Goal: Task Accomplishment & Management: Manage account settings

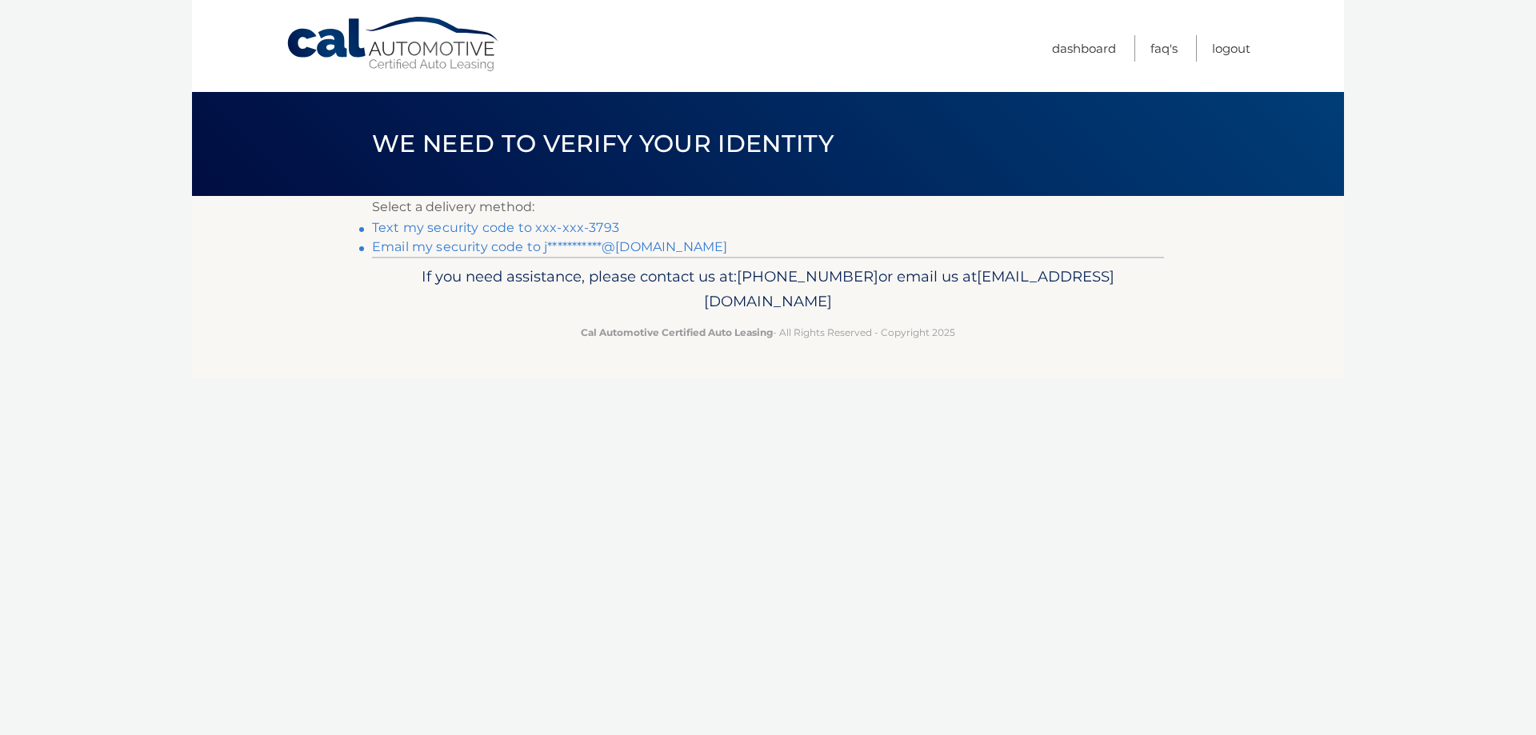
click at [530, 228] on link "Text my security code to xxx-xxx-3793" at bounding box center [495, 227] width 247 height 15
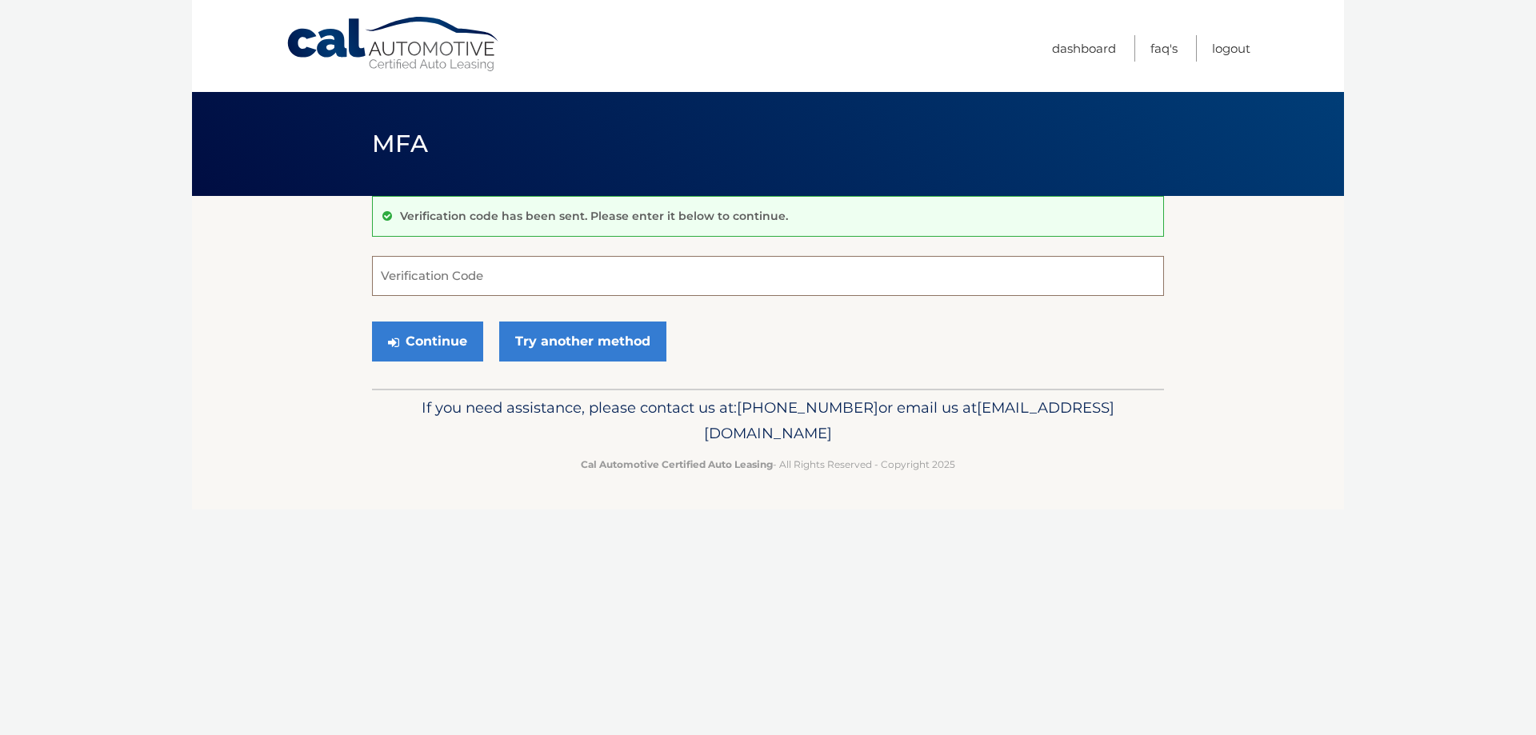
click at [589, 281] on input "Verification Code" at bounding box center [768, 276] width 792 height 40
type input "951592"
click at [372, 322] on button "Continue" at bounding box center [427, 342] width 111 height 40
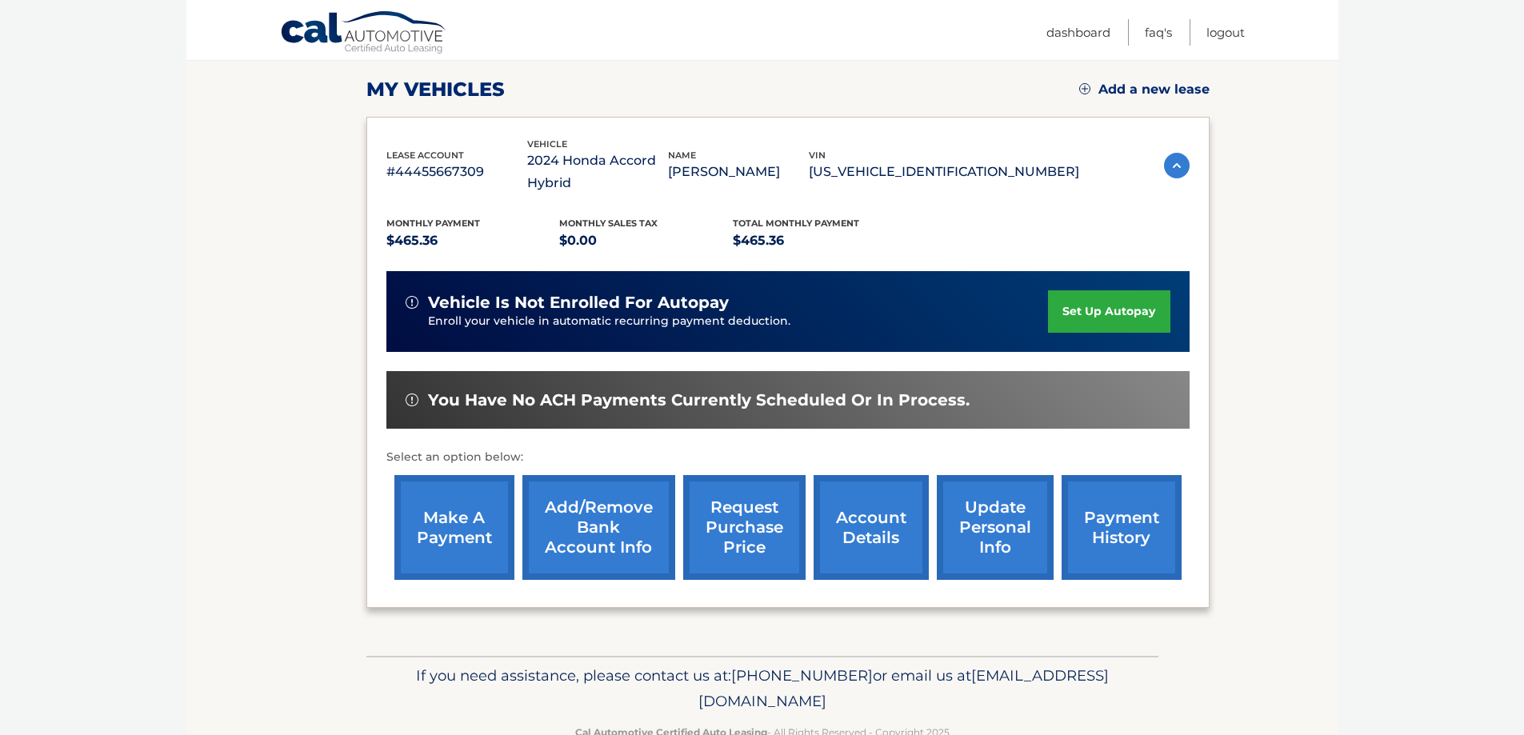
scroll to position [240, 0]
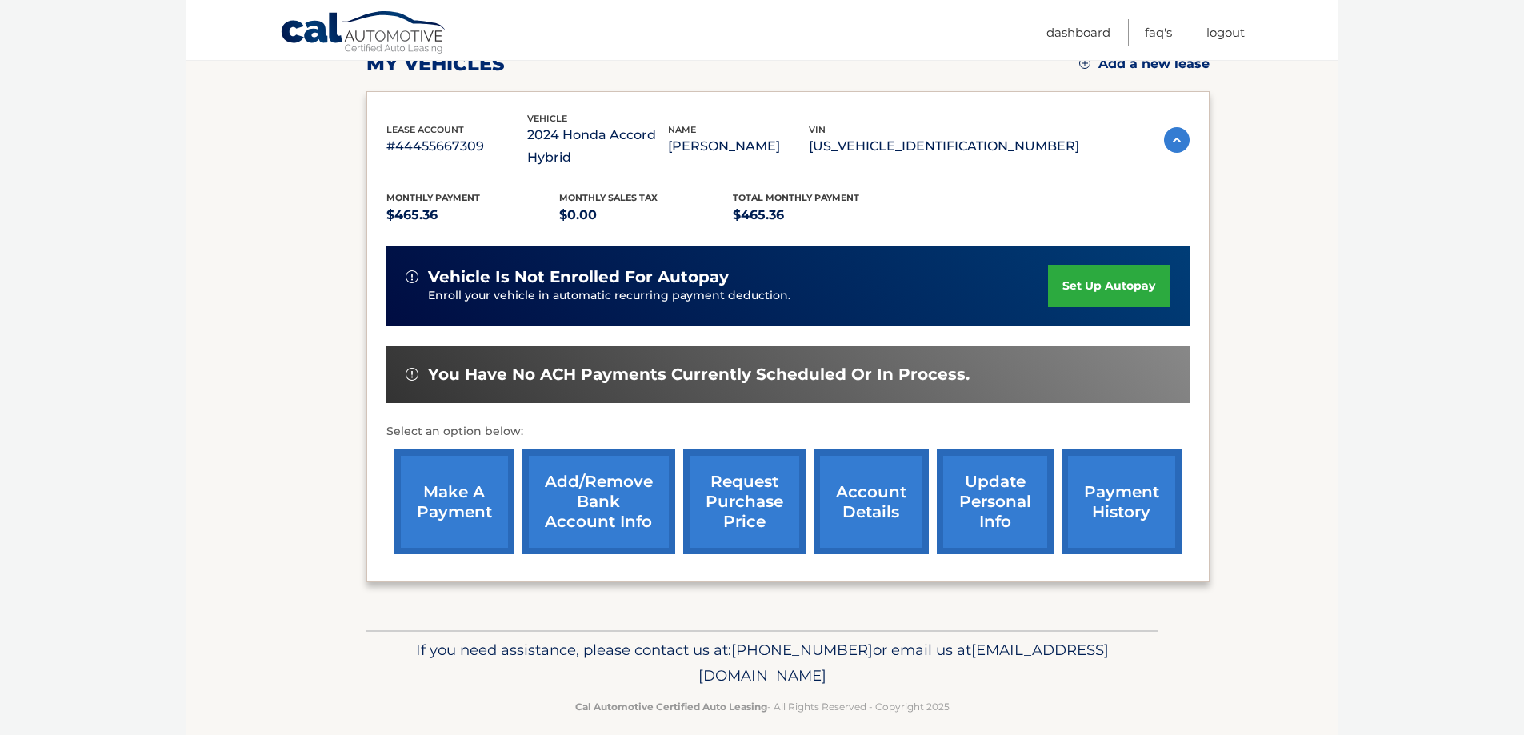
click at [459, 511] on link "make a payment" at bounding box center [454, 502] width 120 height 105
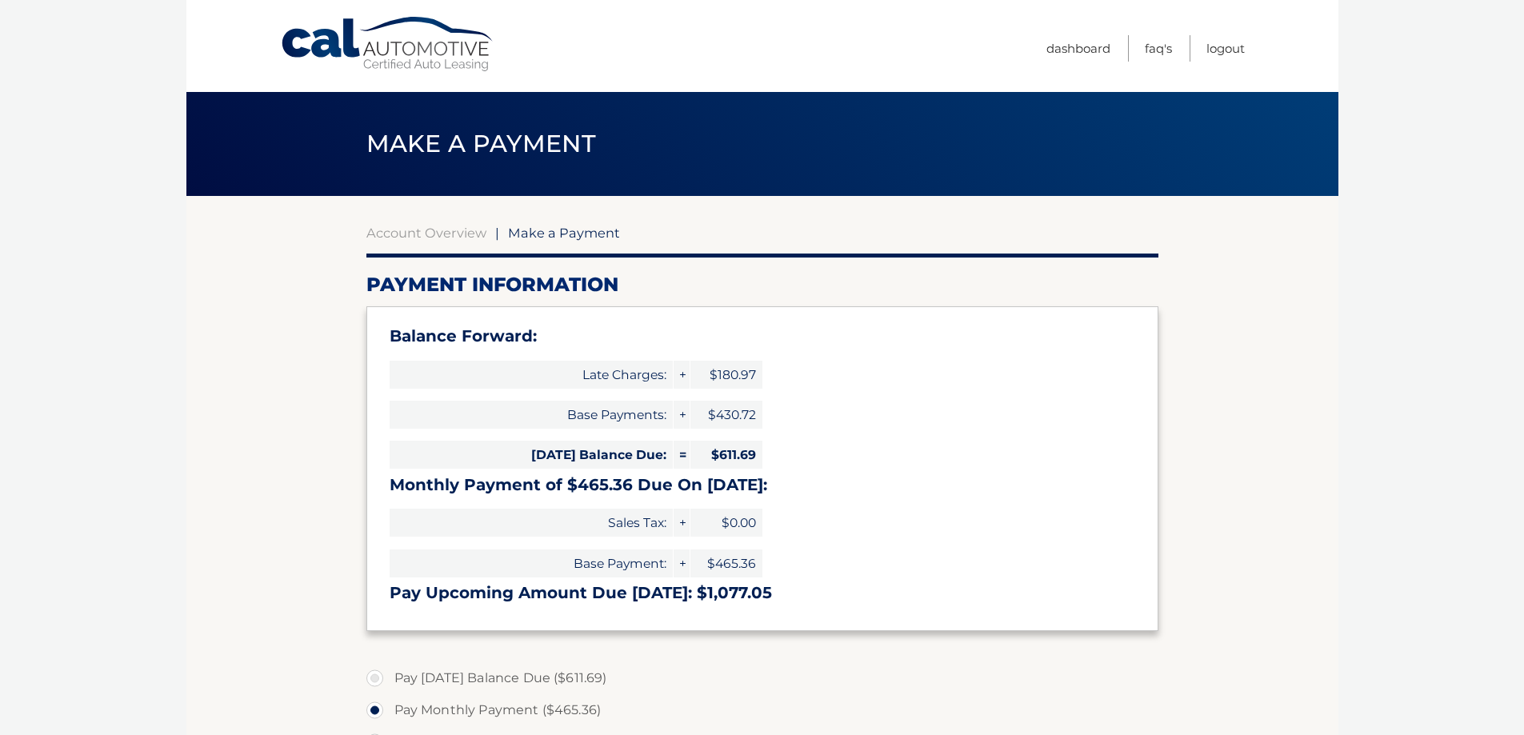
select select "MDU1N2ZhOTEtZjk5OC00N2QzLTkwMjUtMjcwZjc5NWIxZTA2"
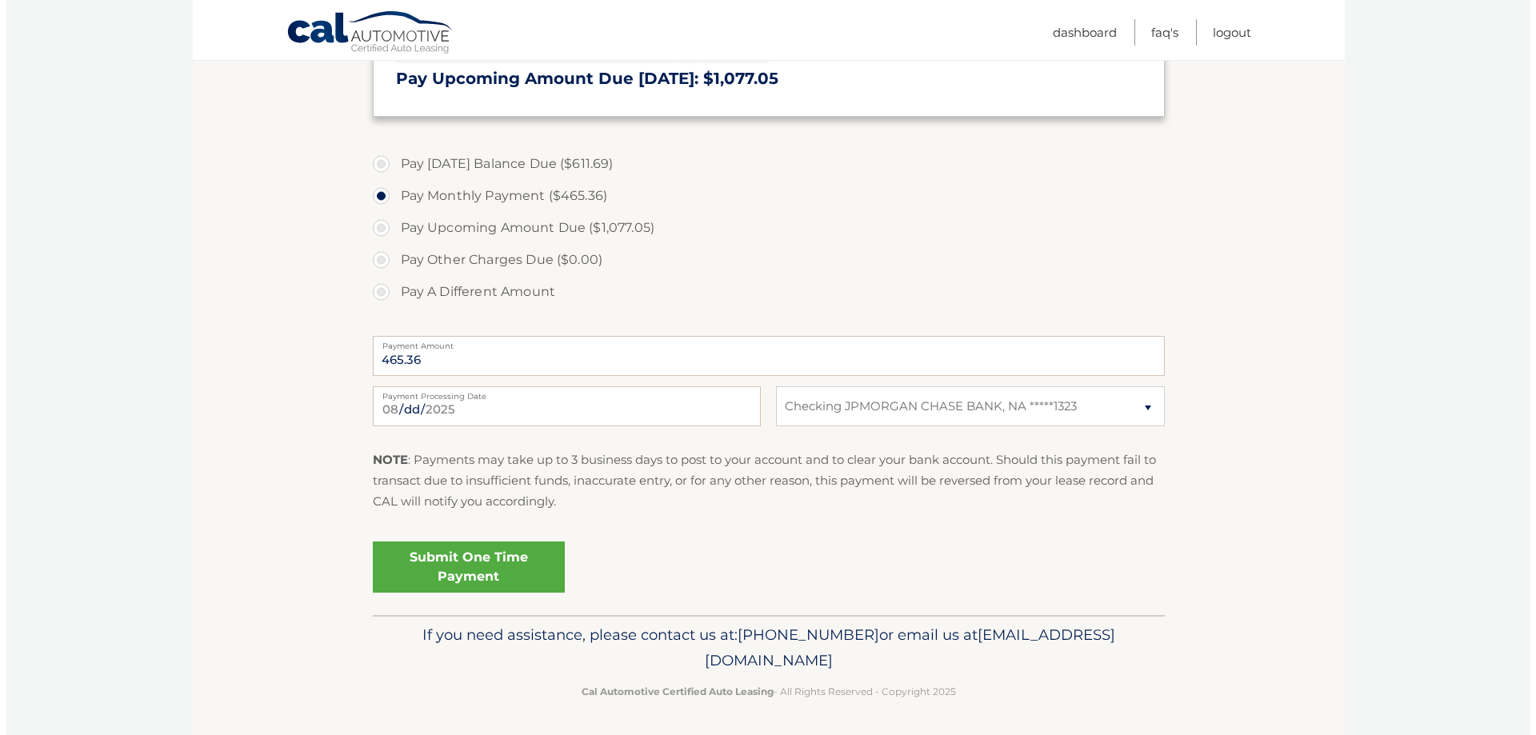
scroll to position [516, 0]
click at [430, 568] on link "Submit One Time Payment" at bounding box center [462, 565] width 192 height 51
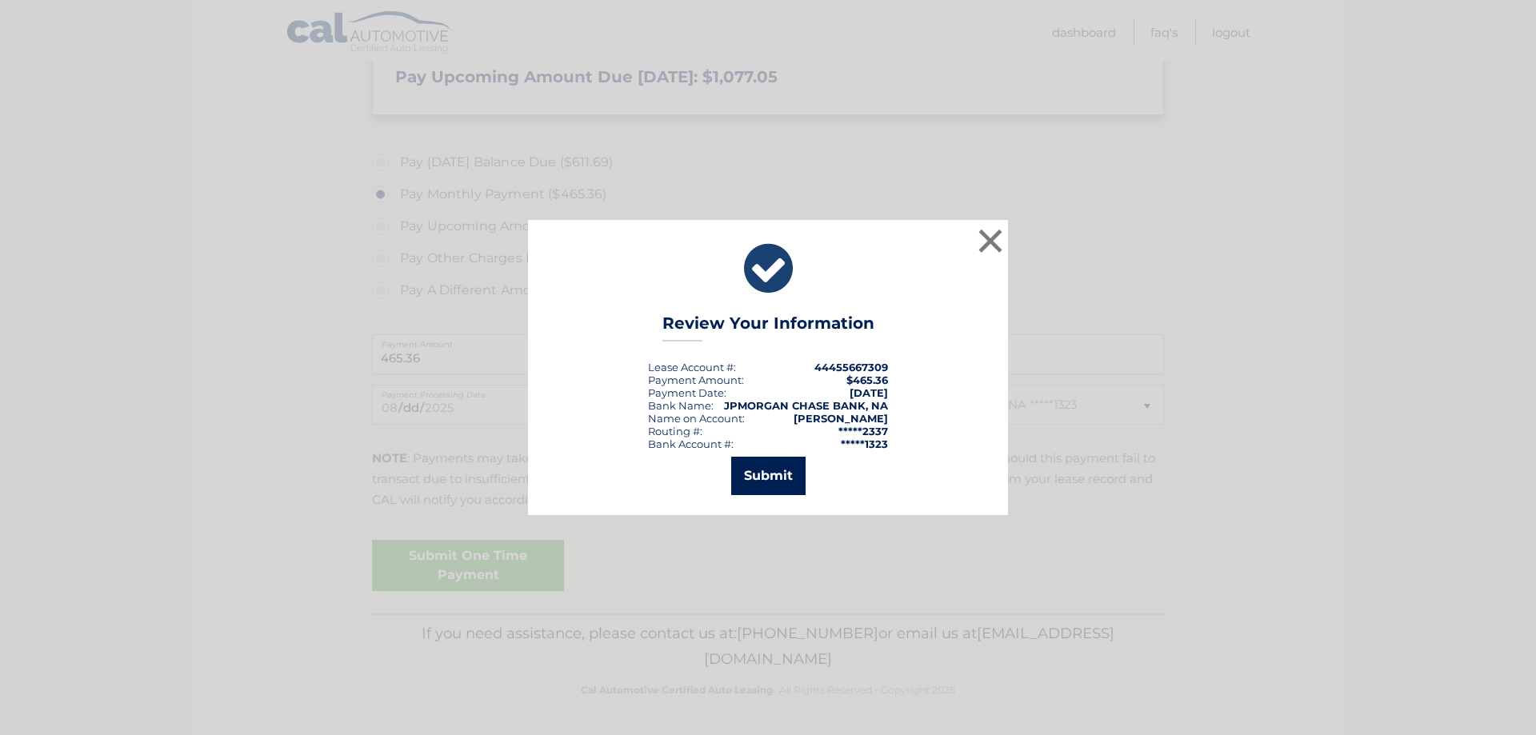
click at [769, 471] on button "Submit" at bounding box center [768, 476] width 74 height 38
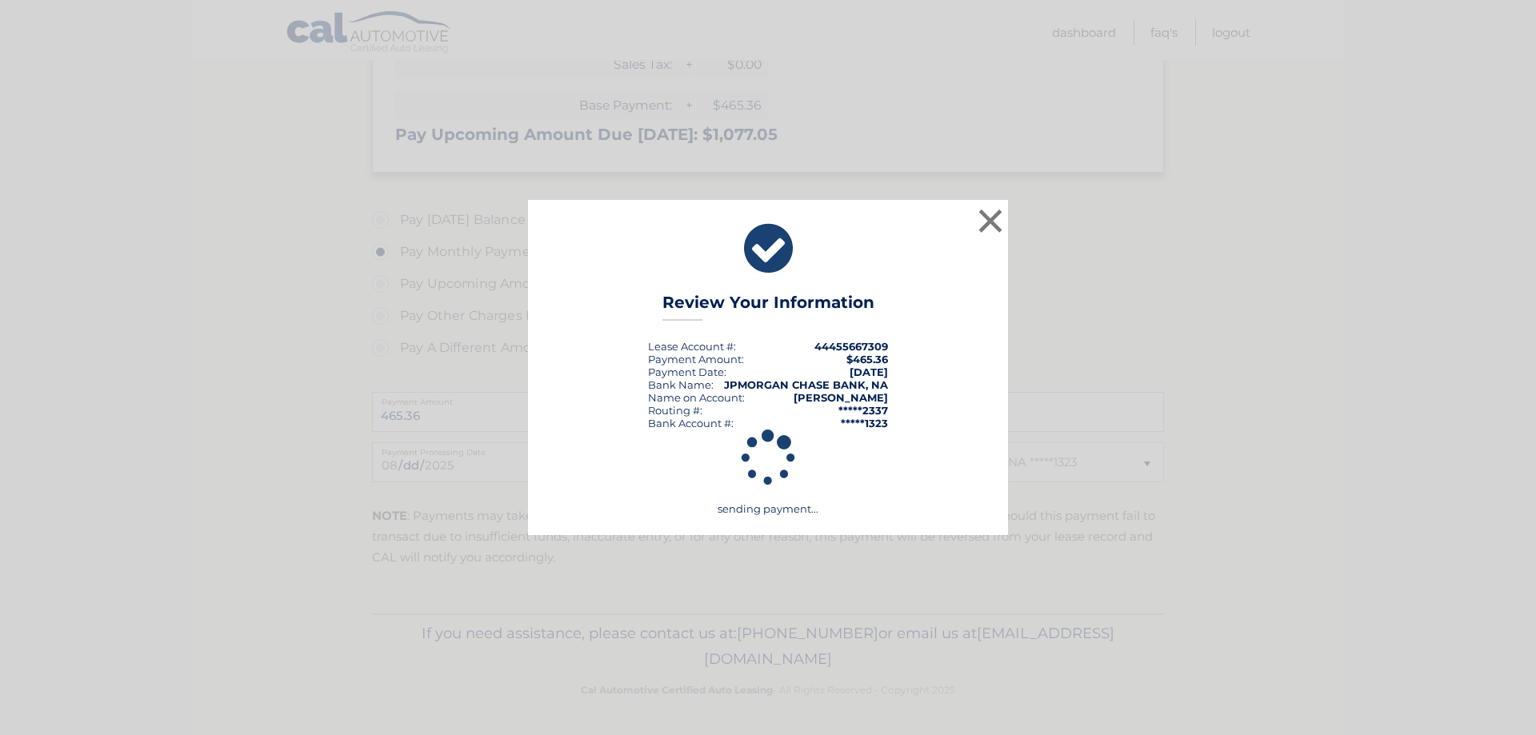
scroll to position [458, 0]
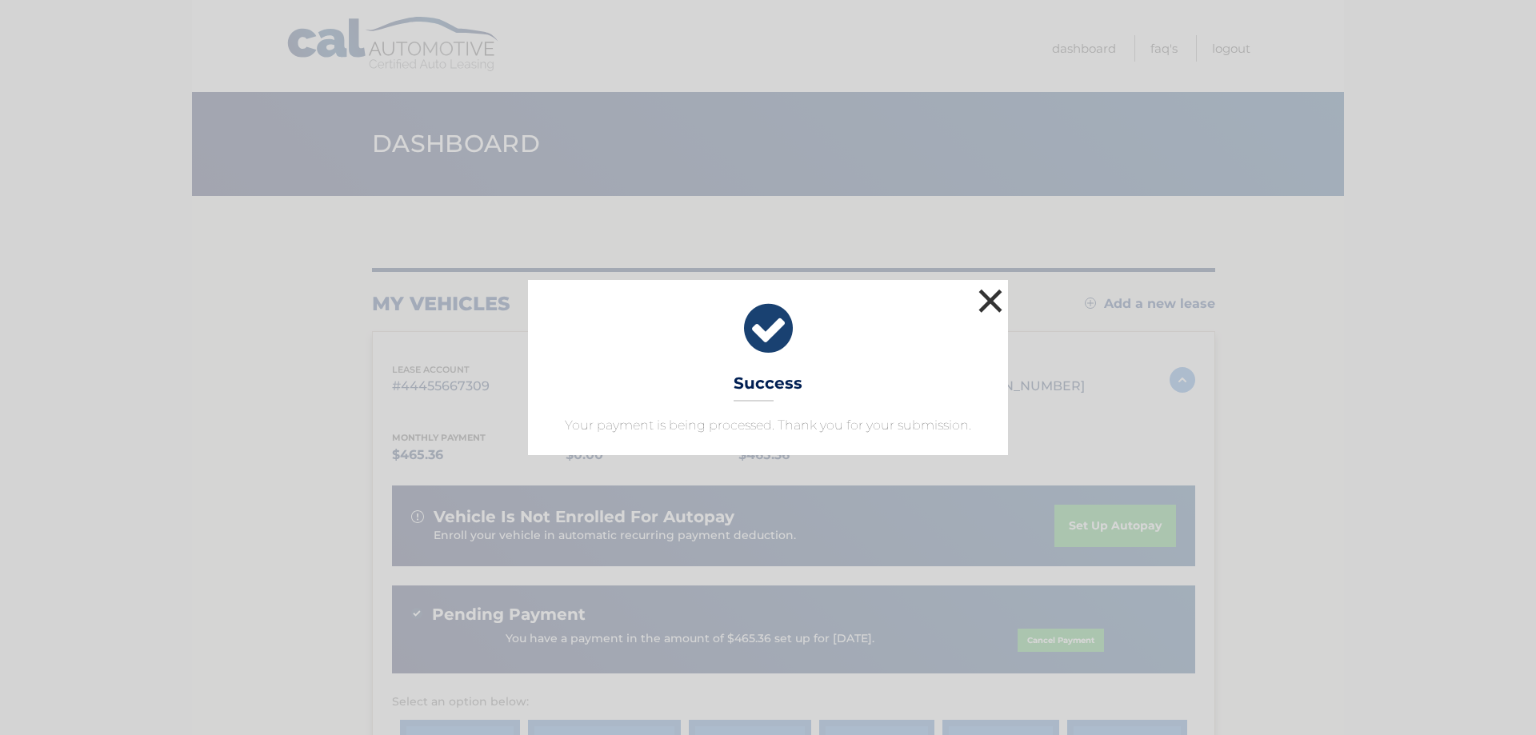
click at [985, 297] on button "×" at bounding box center [990, 301] width 32 height 32
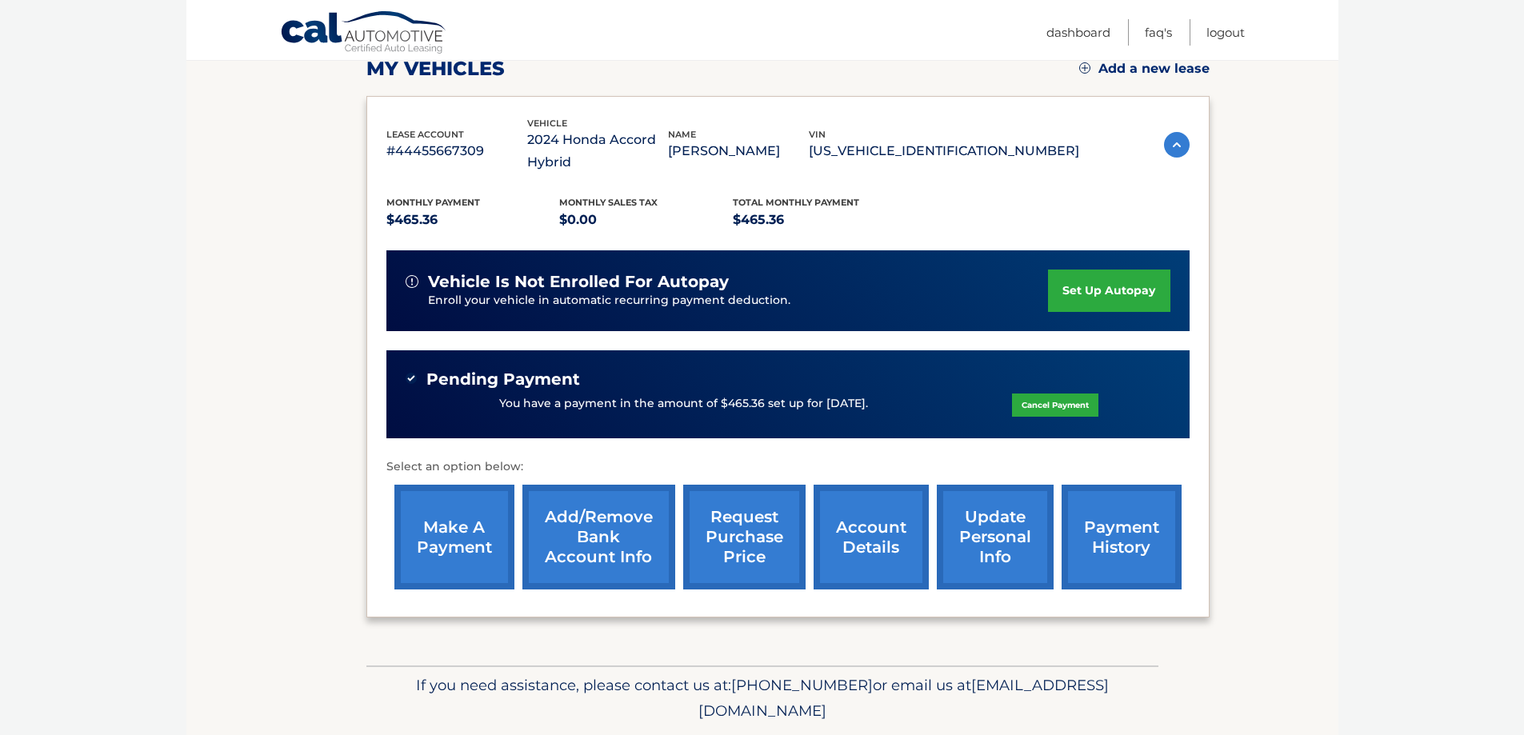
scroll to position [287, 0]
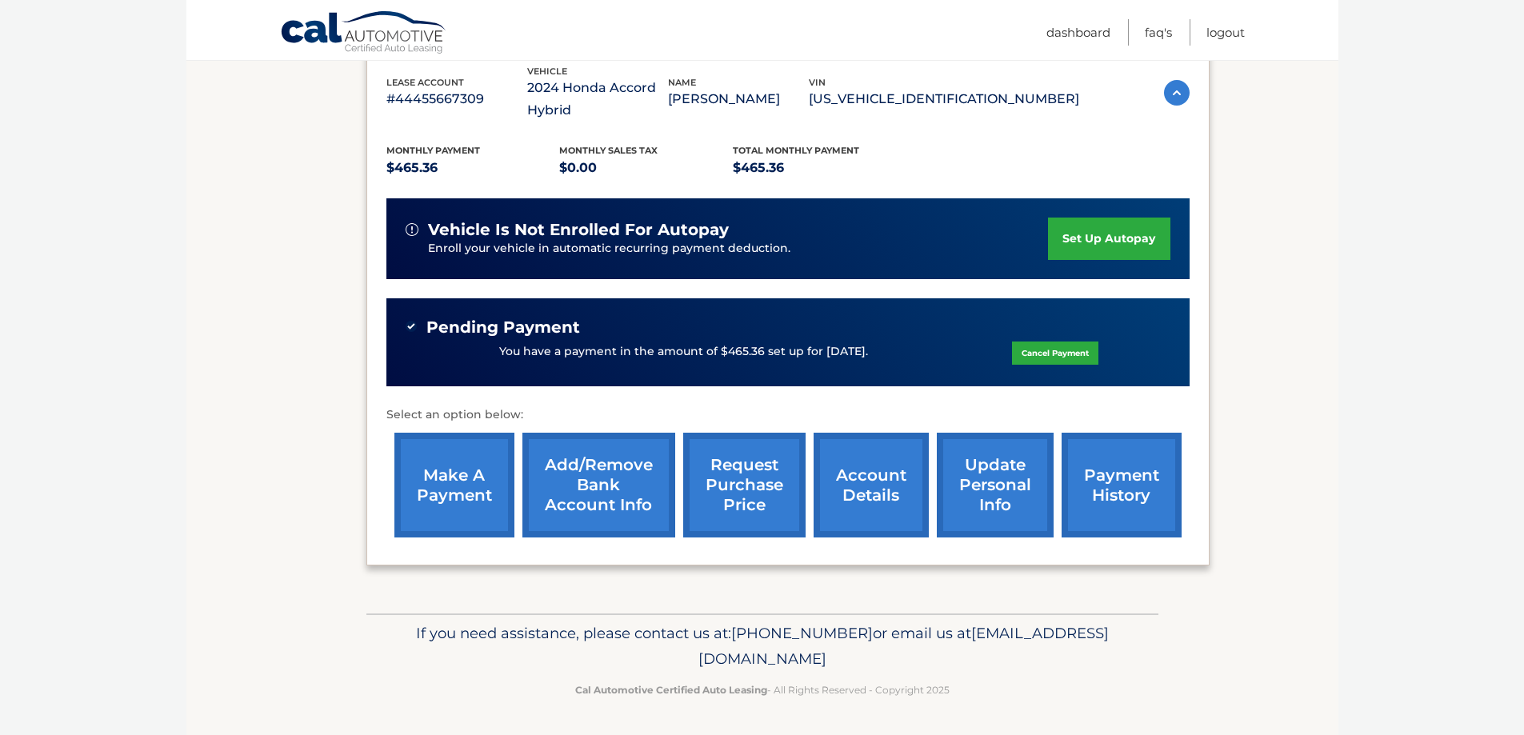
click at [454, 523] on link "make a payment" at bounding box center [454, 485] width 120 height 105
click at [459, 500] on link "make a payment" at bounding box center [454, 485] width 120 height 105
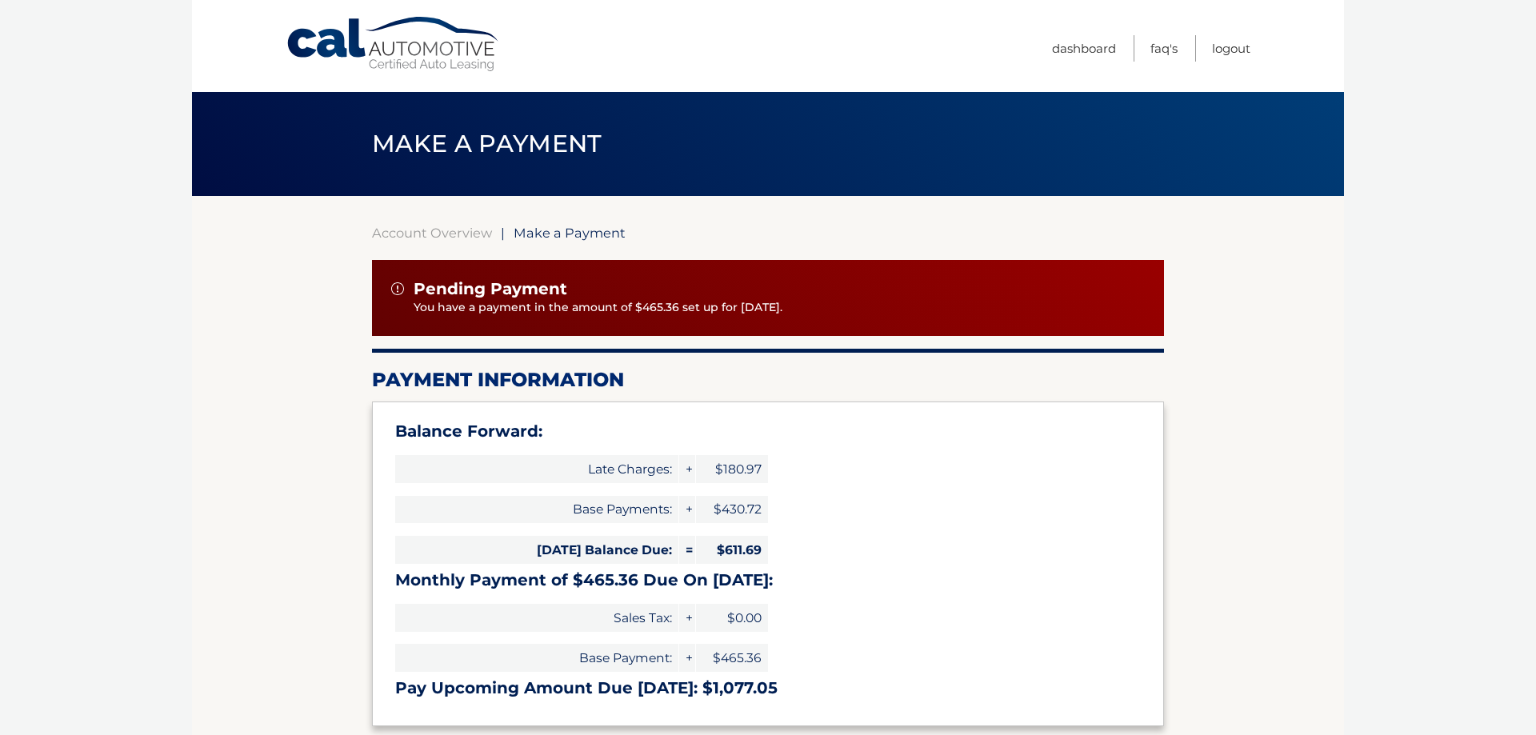
select select "MDU1N2ZhOTEtZjk5OC00N2QzLTkwMjUtMjcwZjc5NWIxZTA2"
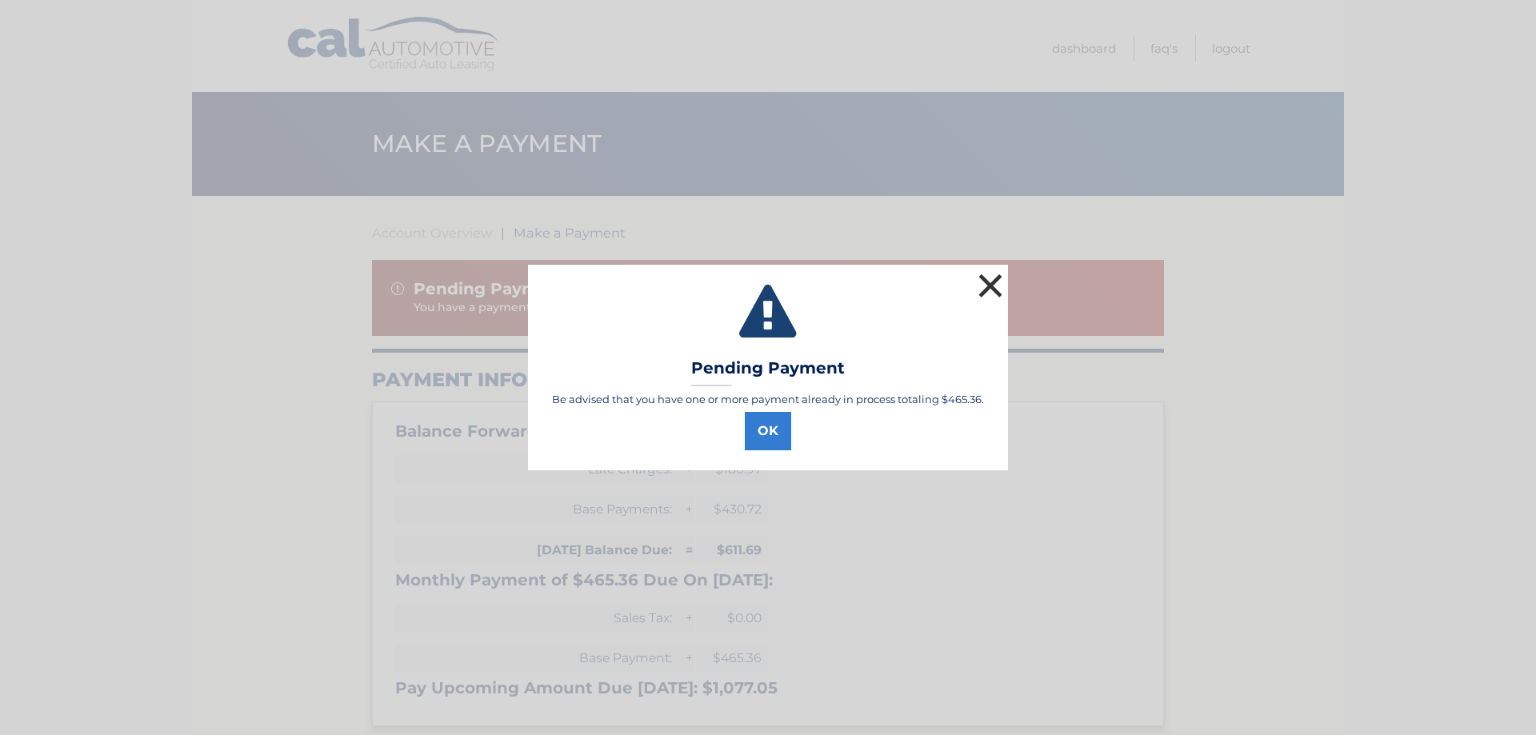
click at [996, 286] on button "×" at bounding box center [990, 286] width 32 height 32
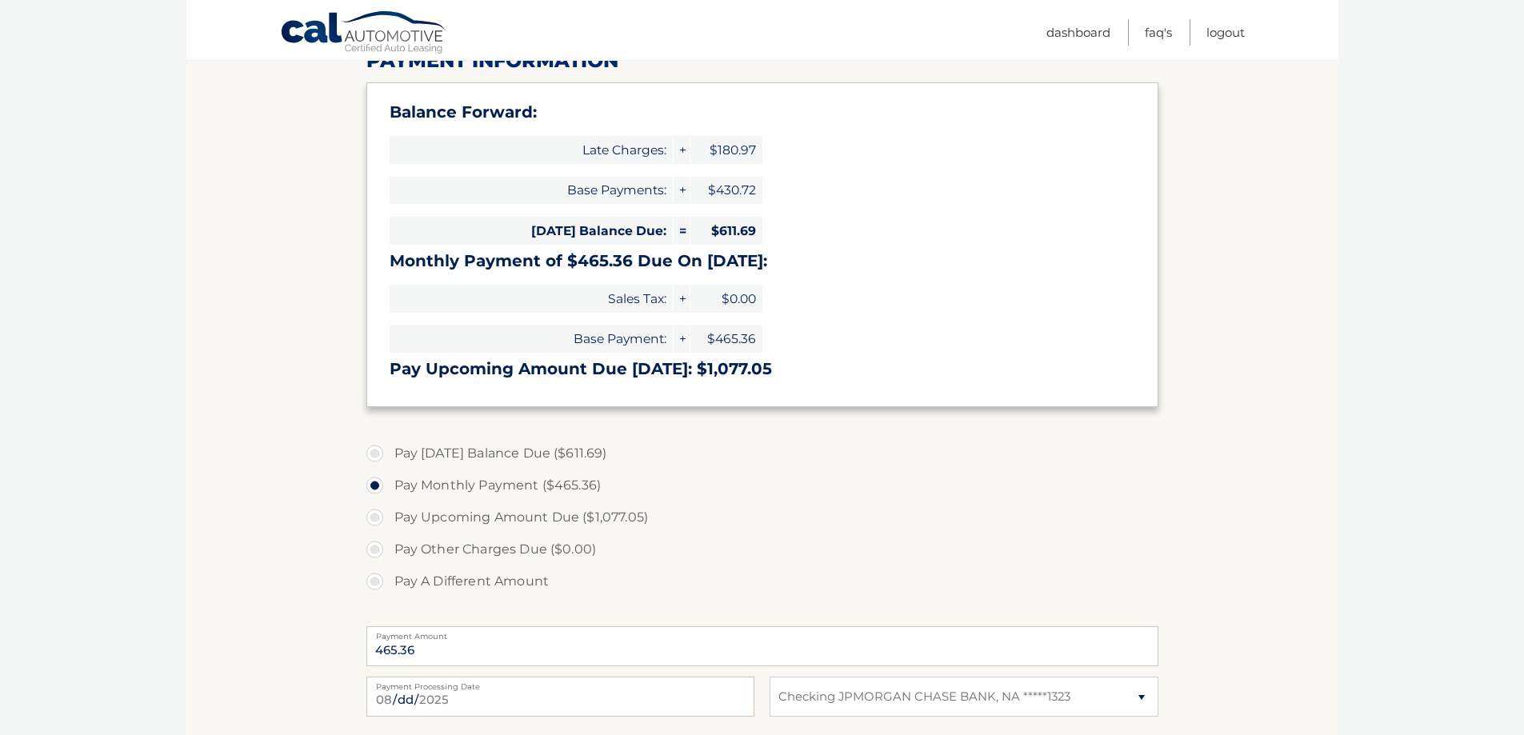
scroll to position [320, 0]
